Goal: Task Accomplishment & Management: Use online tool/utility

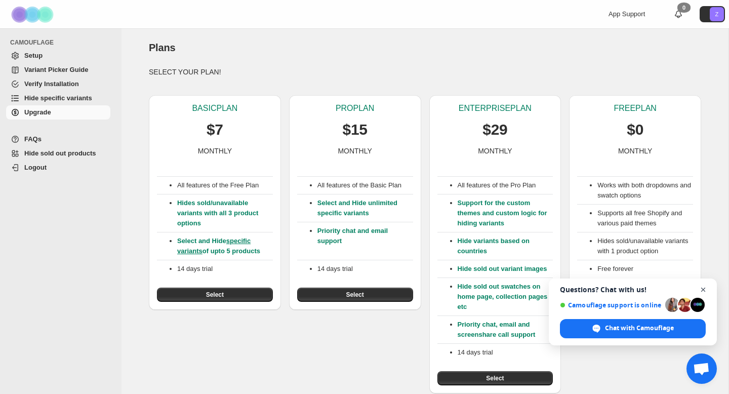
click at [705, 286] on span "Close chat" at bounding box center [703, 289] width 13 height 13
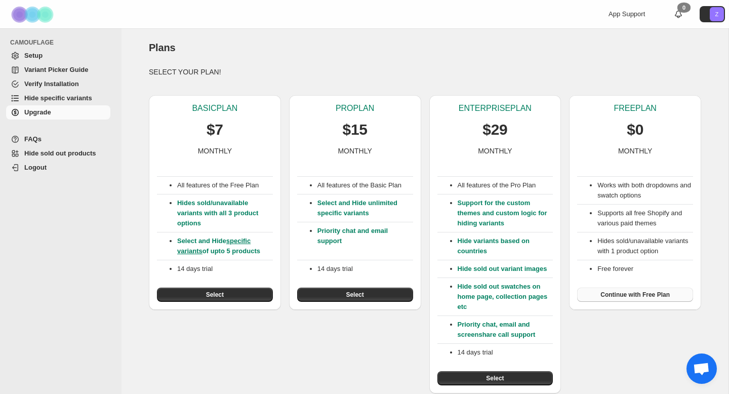
click at [637, 294] on span "Continue with Free Plan" at bounding box center [634, 294] width 69 height 8
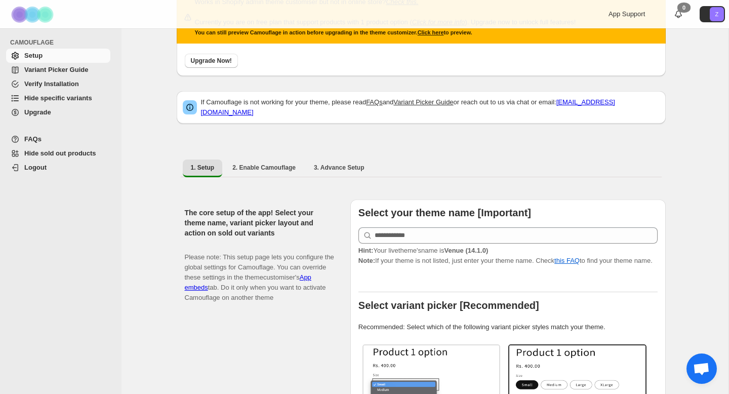
scroll to position [53, 0]
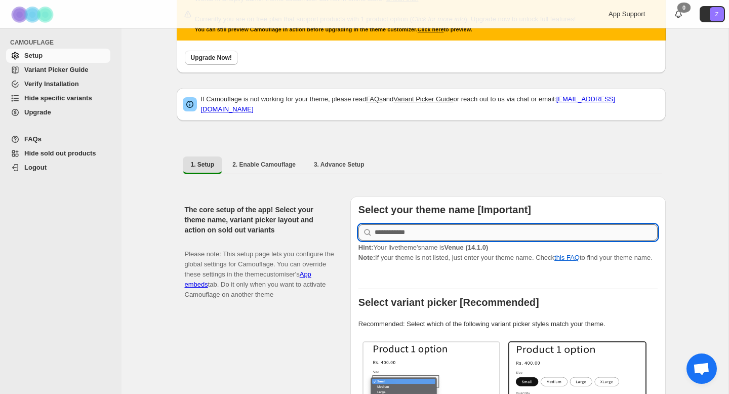
click at [415, 228] on input "text" at bounding box center [515, 232] width 283 height 16
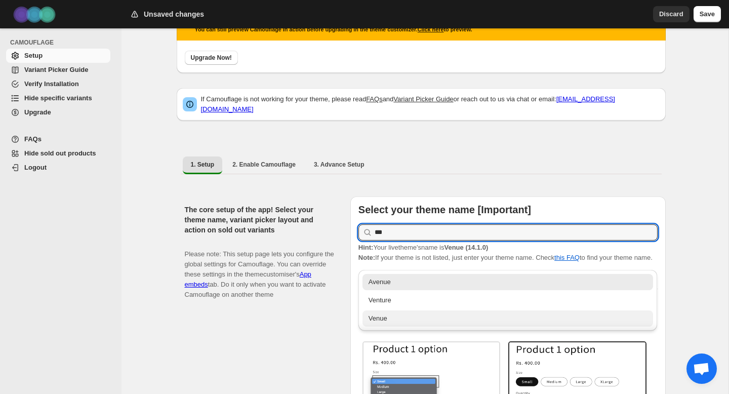
click at [404, 322] on div "Venue" at bounding box center [507, 318] width 279 height 10
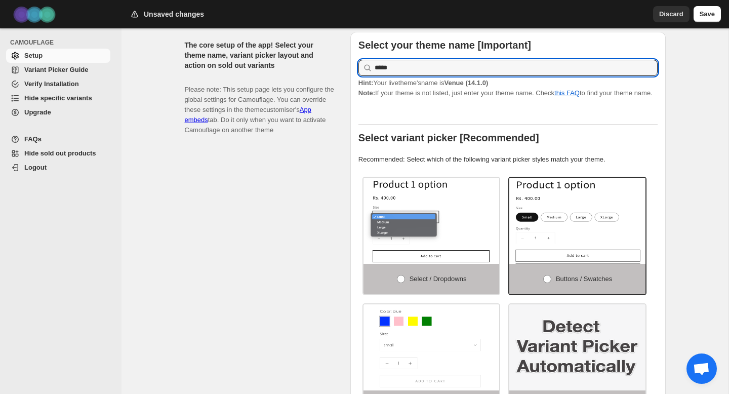
scroll to position [218, 0]
type input "*****"
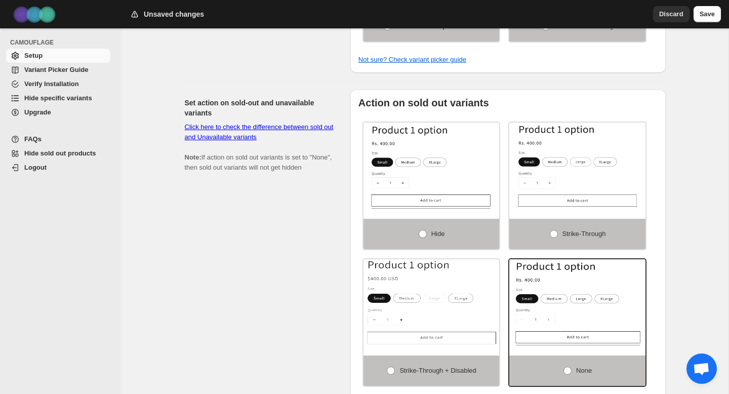
scroll to position [596, 0]
click at [242, 134] on link "Click here to check the difference between sold out and Unavailable variants" at bounding box center [259, 132] width 149 height 18
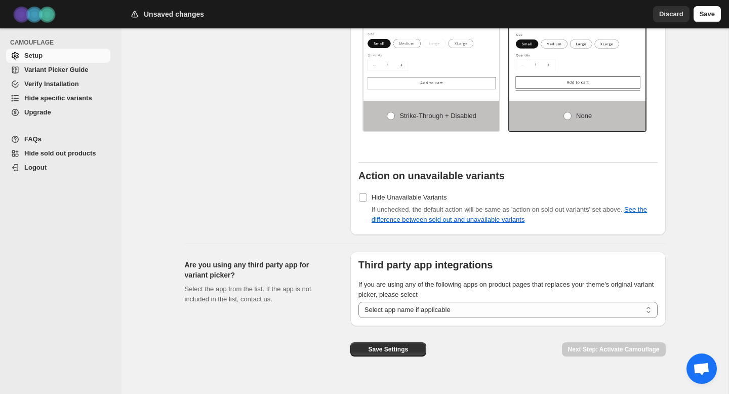
scroll to position [869, 0]
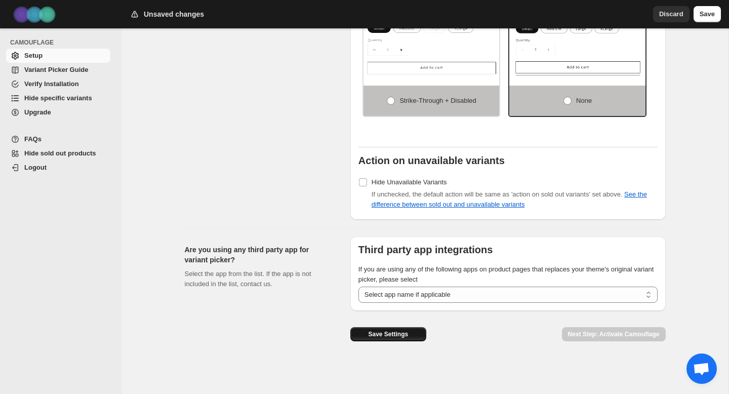
click at [388, 335] on span "Save Settings" at bounding box center [388, 334] width 40 height 8
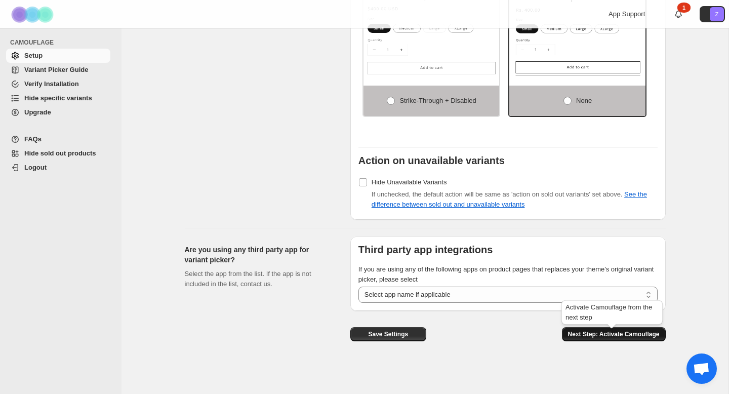
click at [605, 337] on span "Next Step: Activate Camouflage" at bounding box center [614, 334] width 92 height 8
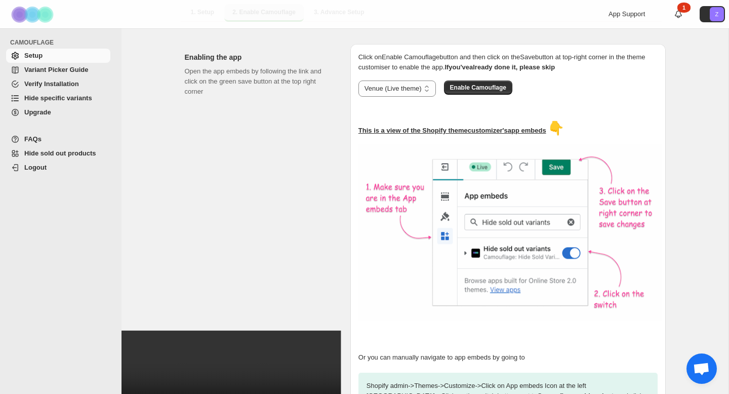
scroll to position [203, 0]
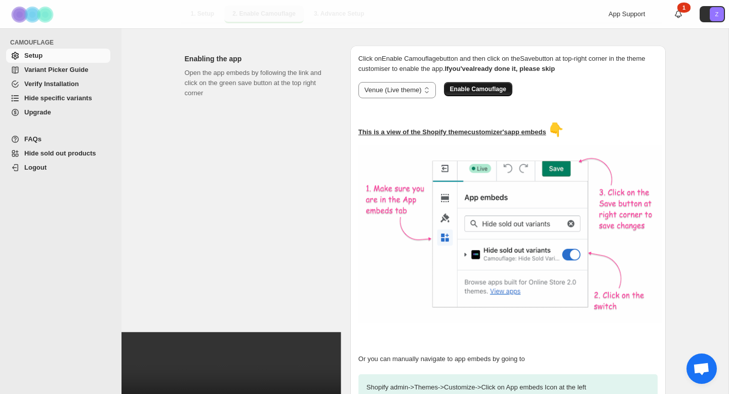
click at [494, 85] on span "Enable Camouflage" at bounding box center [478, 89] width 56 height 8
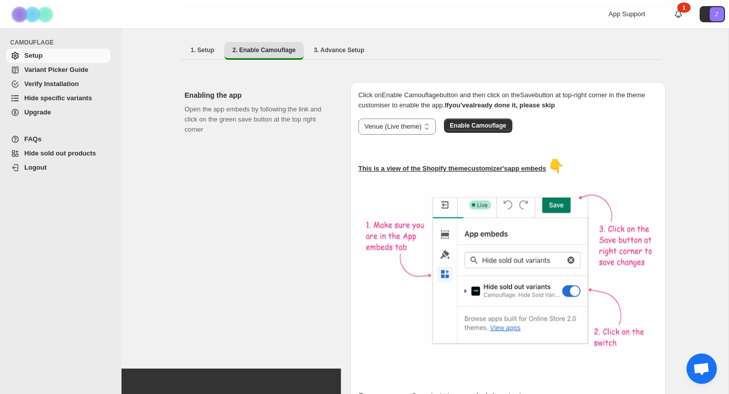
scroll to position [311, 0]
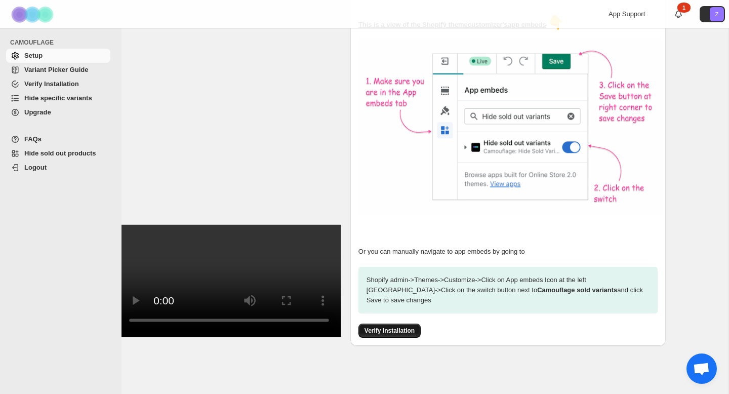
click at [385, 326] on span "Verify Installation" at bounding box center [389, 330] width 50 height 8
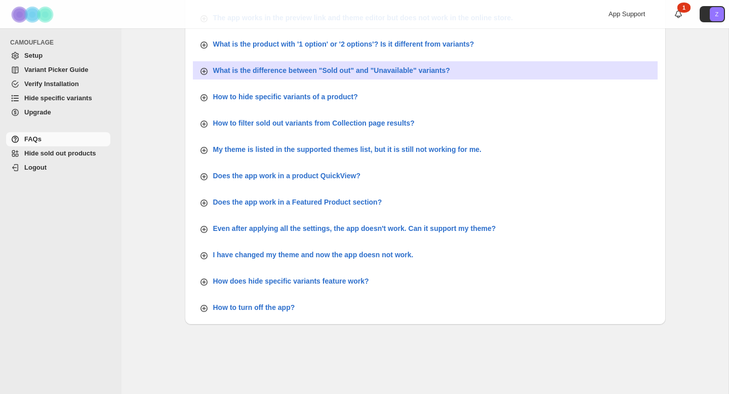
scroll to position [375, 0]
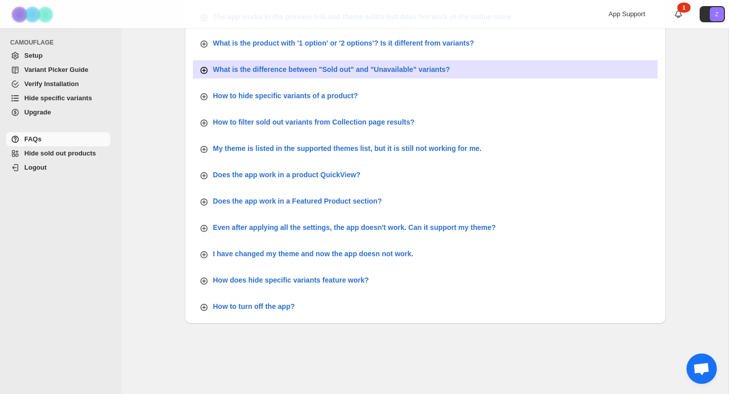
click at [207, 69] on icon "button" at bounding box center [203, 70] width 7 height 7
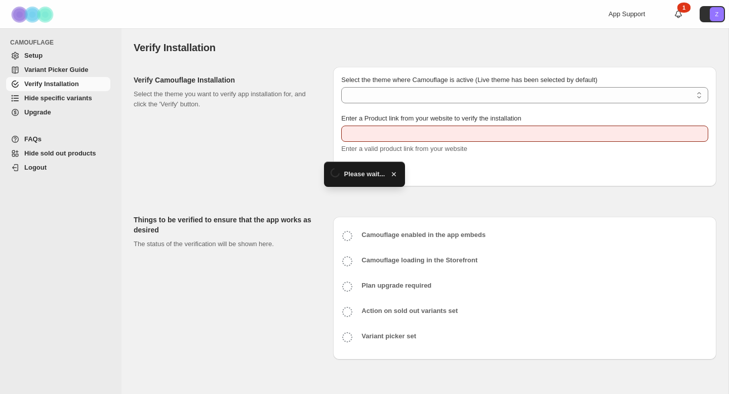
type input "**********"
select select "**********"
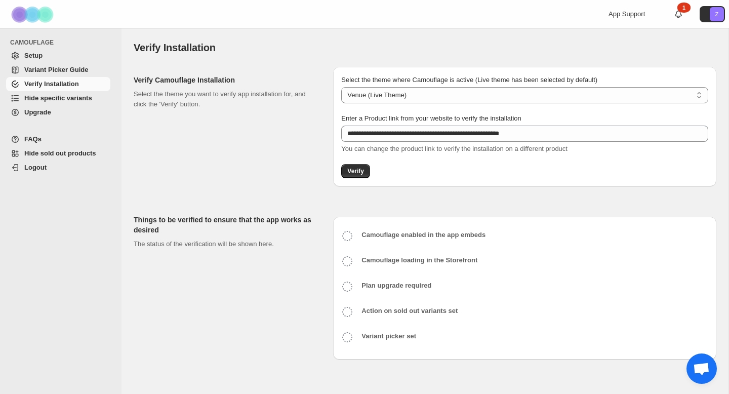
click at [53, 97] on span "Hide specific variants" at bounding box center [58, 98] width 68 height 8
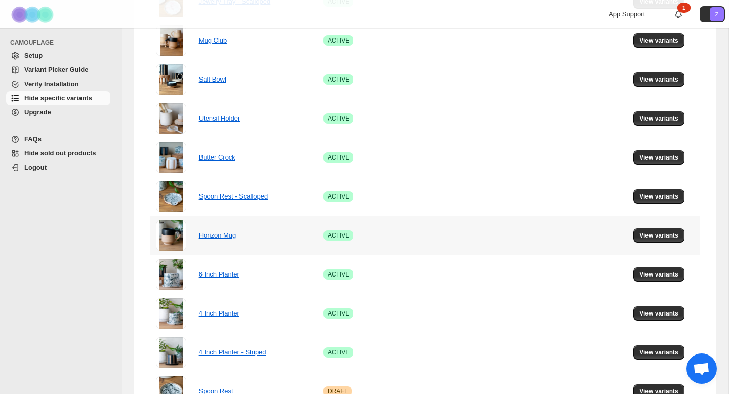
scroll to position [579, 0]
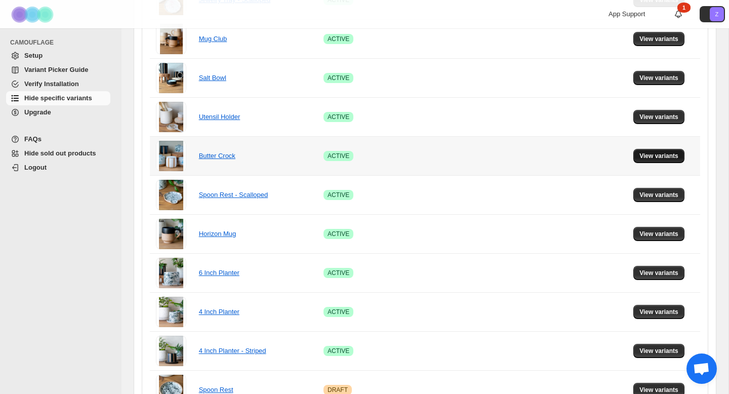
click at [654, 159] on span "View variants" at bounding box center [658, 156] width 39 height 8
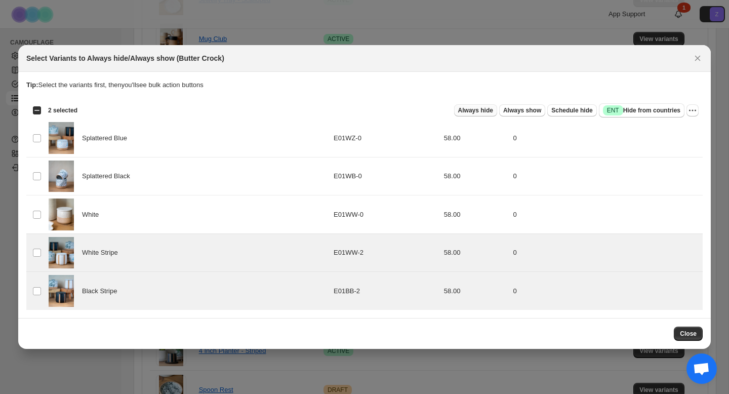
click at [462, 112] on span "Always hide" at bounding box center [475, 110] width 35 height 8
click at [695, 113] on icon "More actions" at bounding box center [692, 110] width 10 height 10
click at [649, 70] on div "Select Variants to Always hide/Always show (Butter Crock)" at bounding box center [364, 58] width 692 height 27
click at [474, 110] on span "Always hide" at bounding box center [475, 110] width 35 height 8
click at [693, 334] on span "Close" at bounding box center [688, 333] width 17 height 8
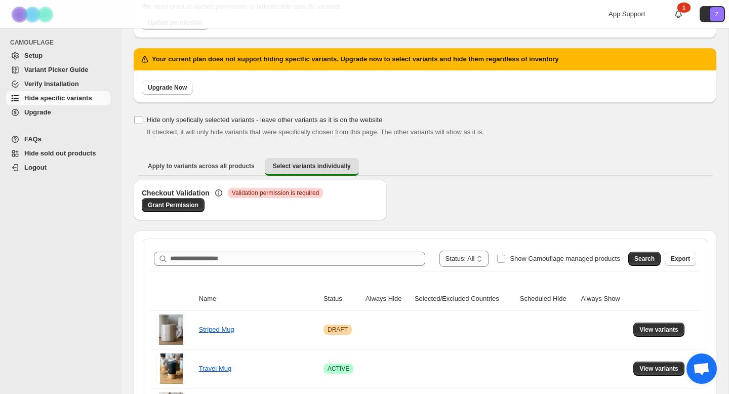
scroll to position [92, 0]
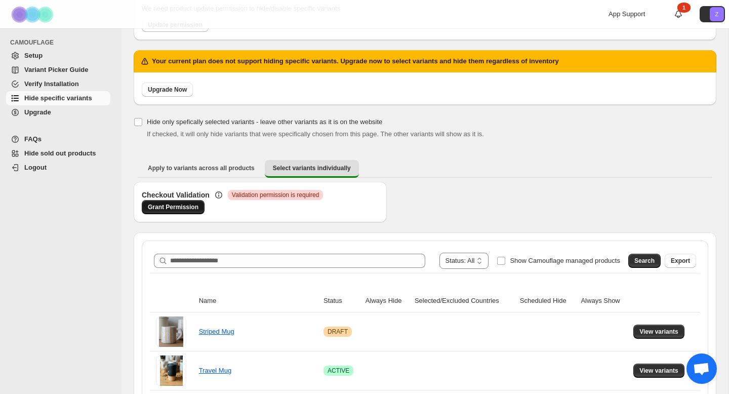
click at [190, 206] on span "Grant Permission" at bounding box center [173, 207] width 51 height 8
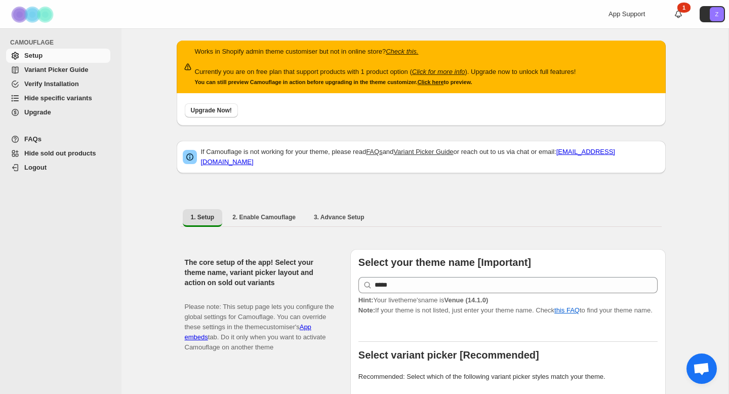
click at [84, 100] on span "Hide specific variants" at bounding box center [58, 98] width 68 height 8
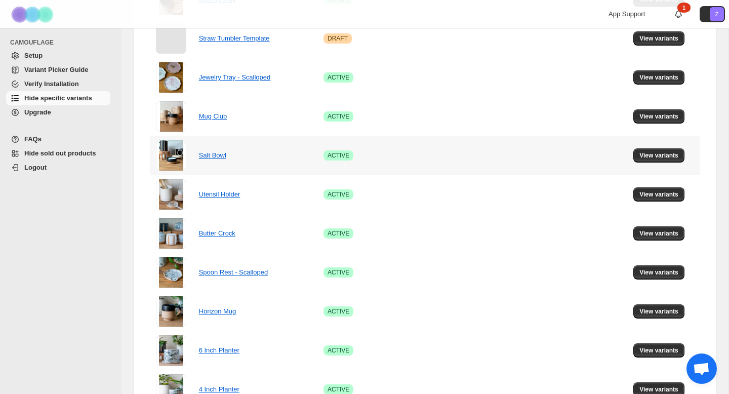
scroll to position [417, 0]
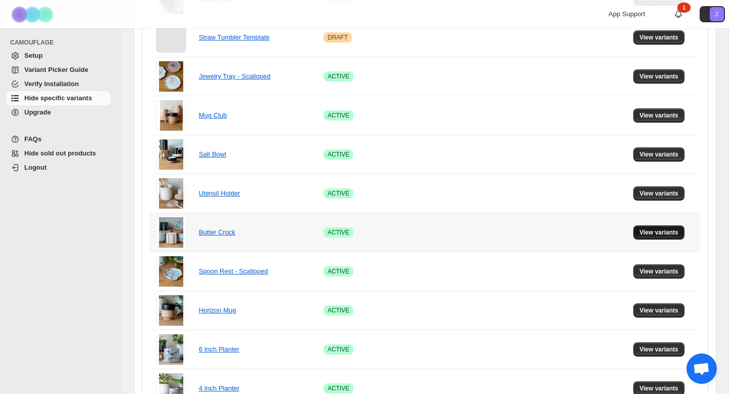
click at [665, 234] on span "View variants" at bounding box center [658, 232] width 39 height 8
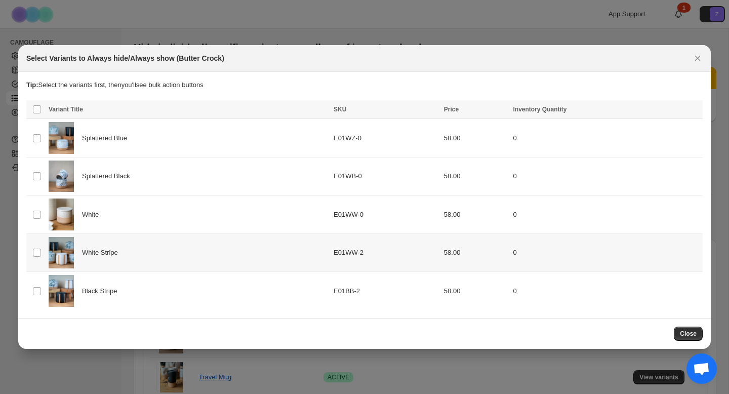
scroll to position [0, 0]
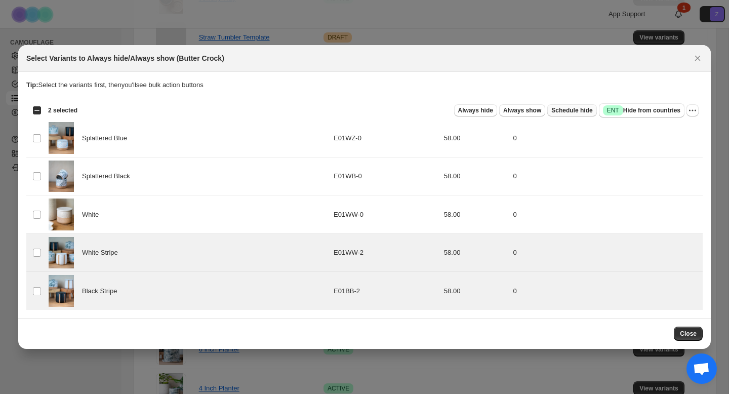
click at [584, 112] on span "Schedule hide" at bounding box center [571, 110] width 41 height 8
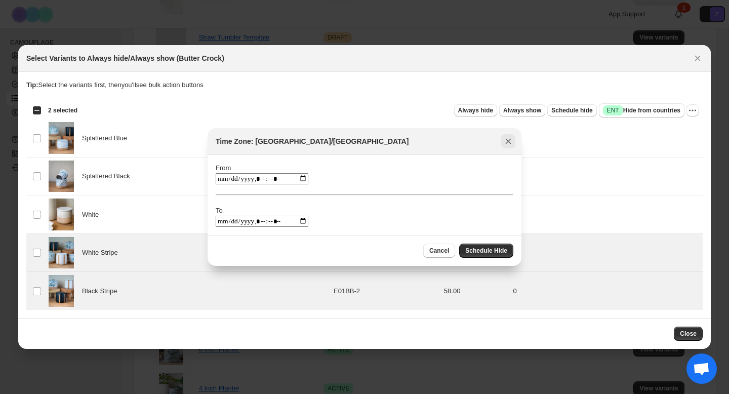
click at [505, 142] on icon "Close" at bounding box center [508, 141] width 10 height 10
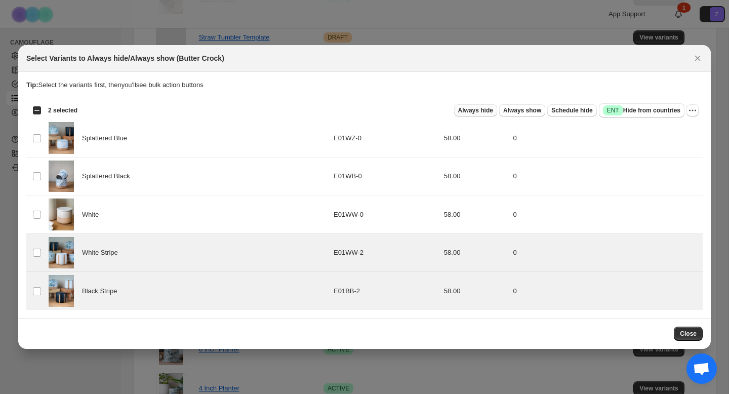
click at [468, 109] on span "Always hide" at bounding box center [475, 110] width 35 height 8
click at [471, 108] on span "Always hide" at bounding box center [475, 110] width 35 height 8
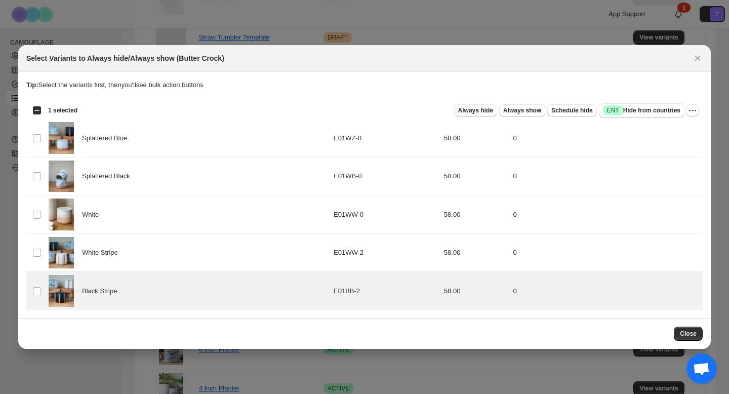
click at [469, 111] on span "Always hide" at bounding box center [475, 110] width 35 height 8
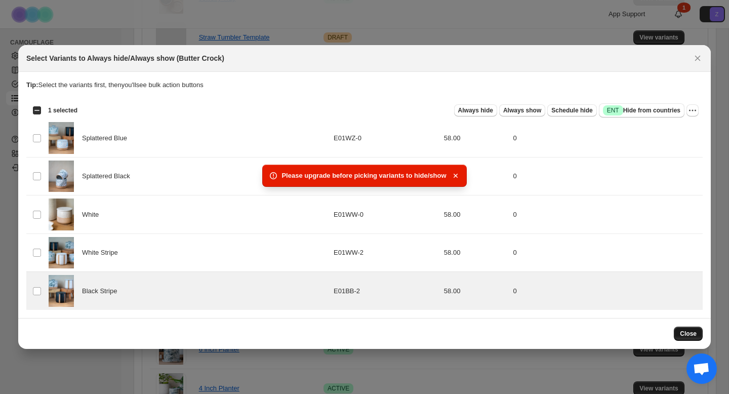
click at [685, 332] on span "Close" at bounding box center [688, 333] width 17 height 8
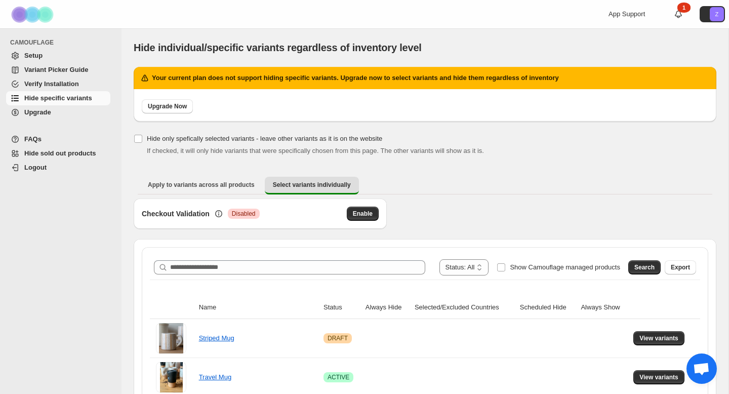
click at [35, 116] on span "Upgrade" at bounding box center [37, 112] width 27 height 8
